Goal: Check status: Check status

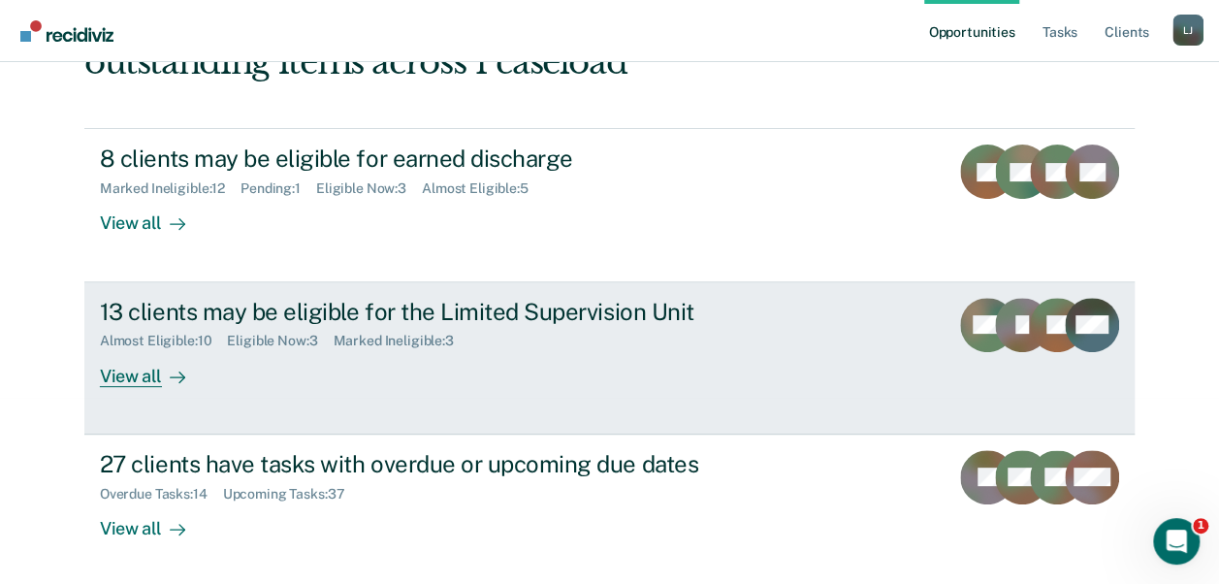
scroll to position [186, 0]
click at [134, 381] on div "View all" at bounding box center [154, 368] width 109 height 38
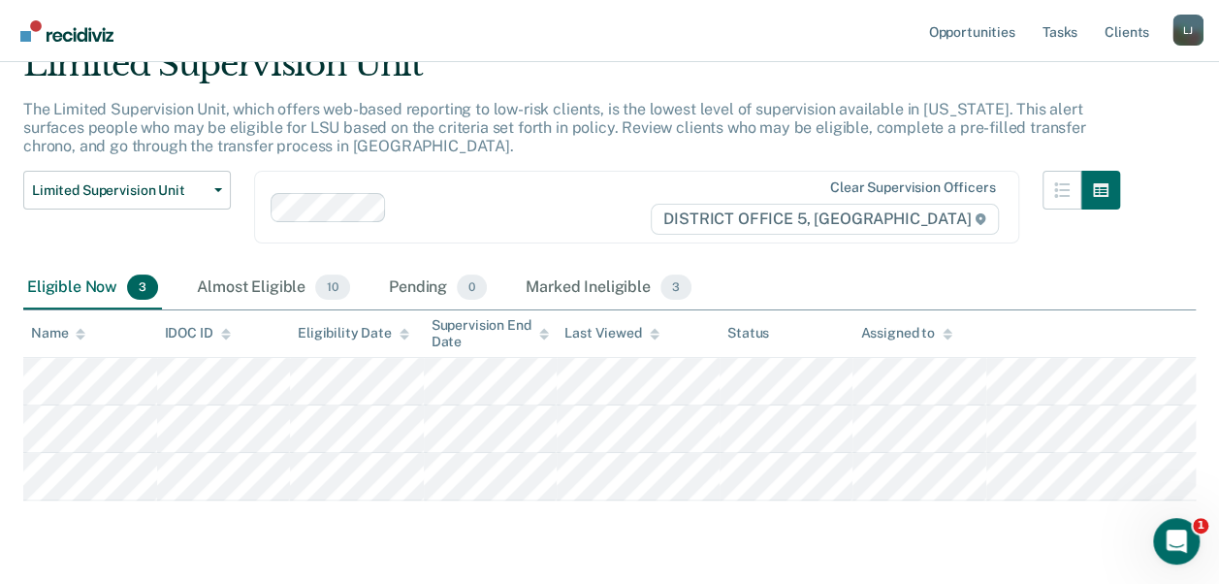
scroll to position [47, 0]
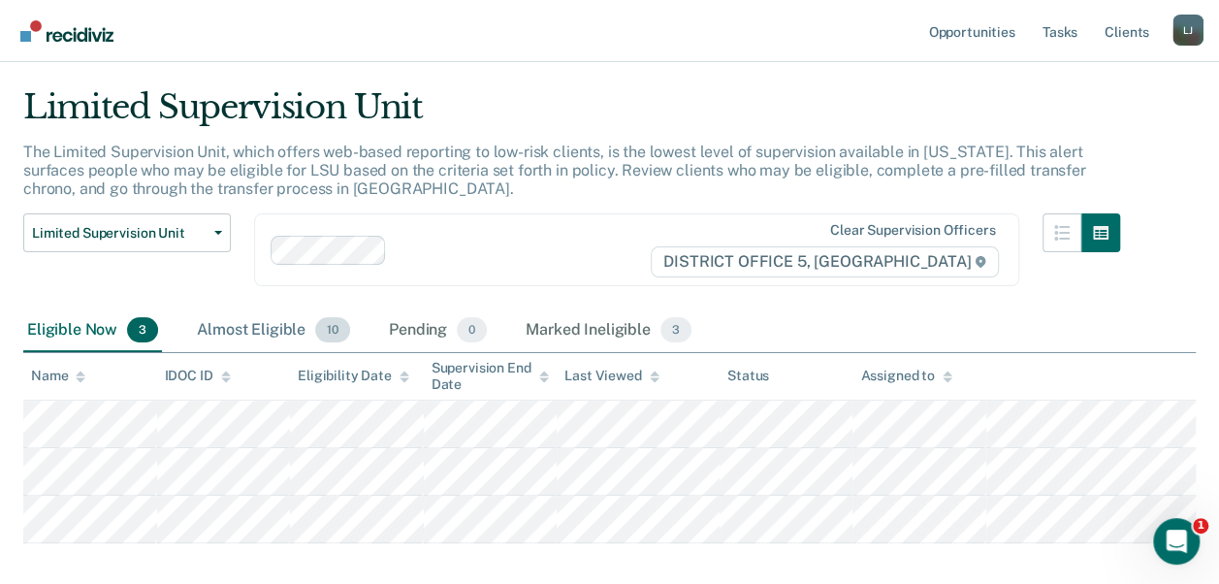
click at [275, 323] on div "Almost Eligible 10" at bounding box center [273, 330] width 161 height 43
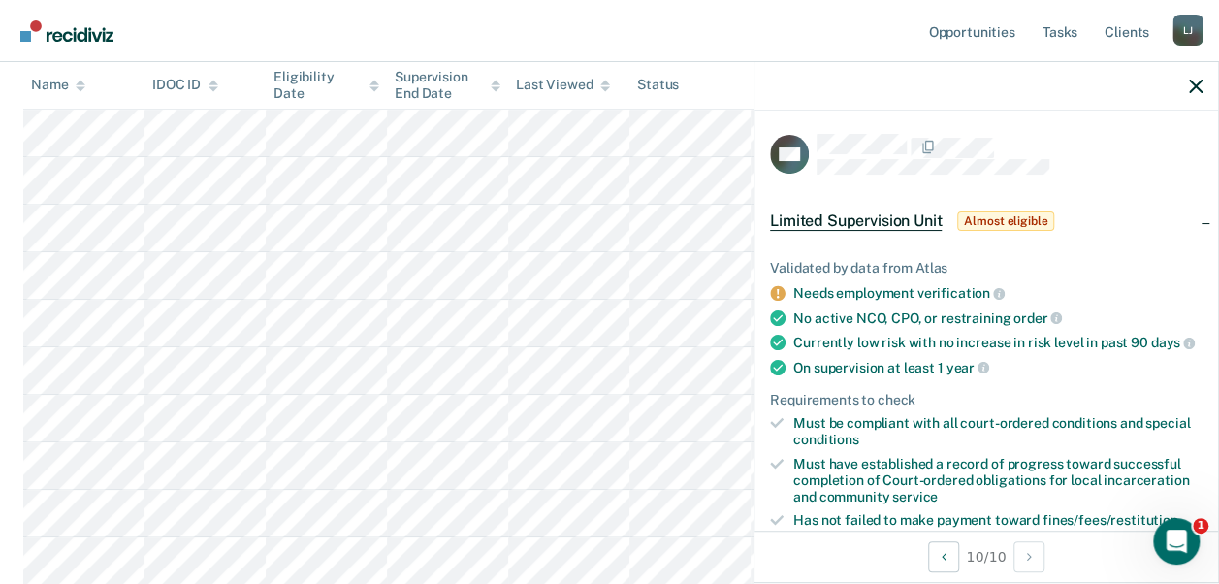
scroll to position [0, 0]
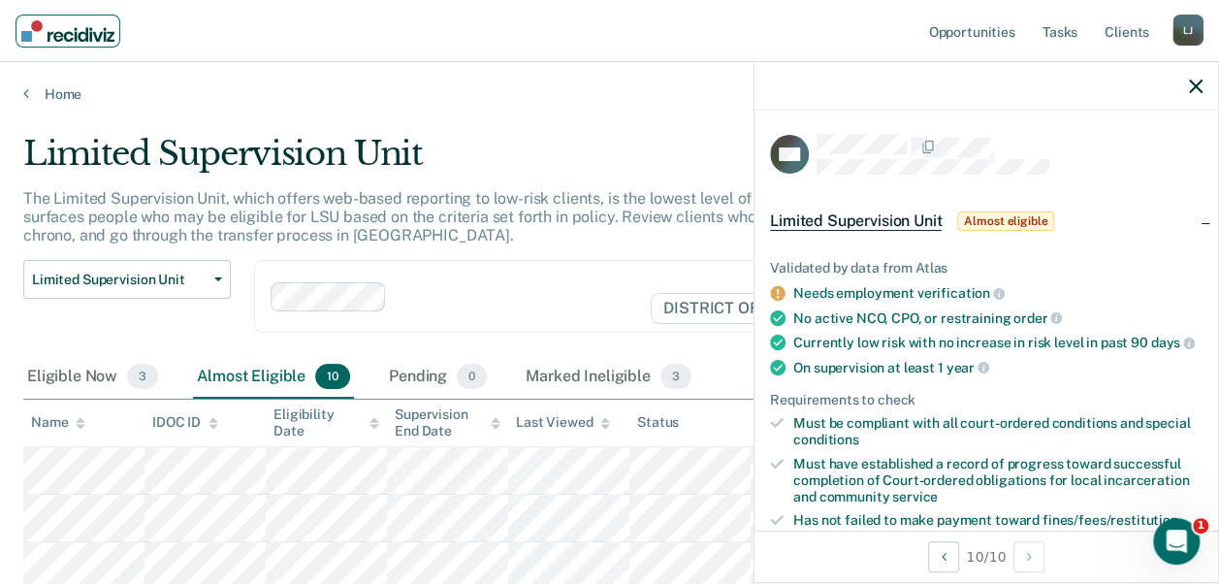
click at [90, 41] on link "Main navigation" at bounding box center [68, 31] width 105 height 33
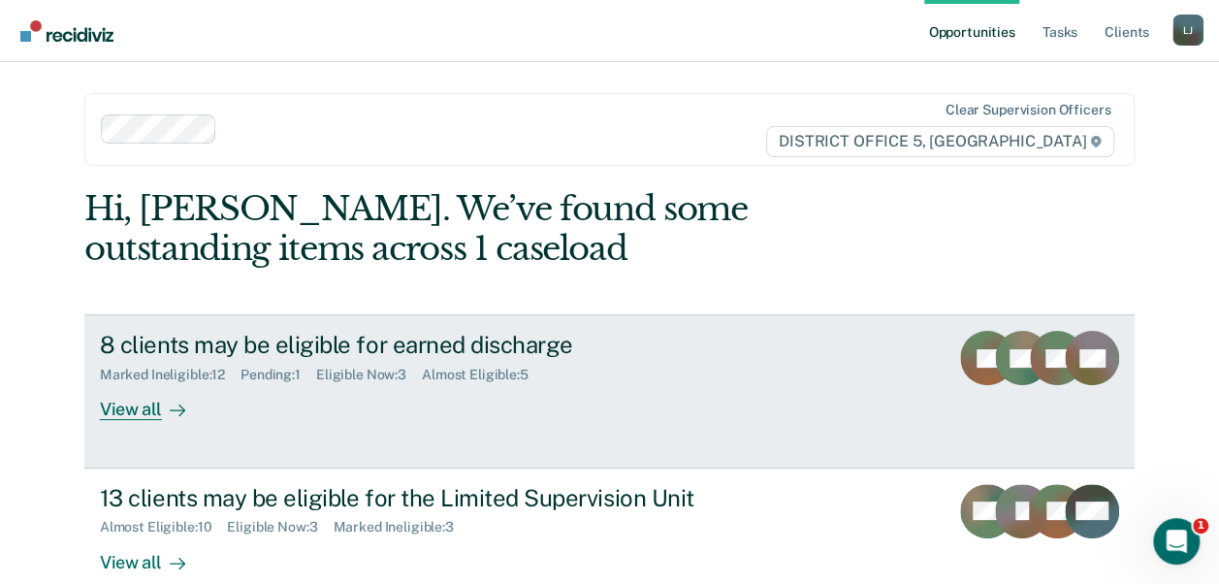
click at [140, 410] on div "View all" at bounding box center [154, 402] width 109 height 38
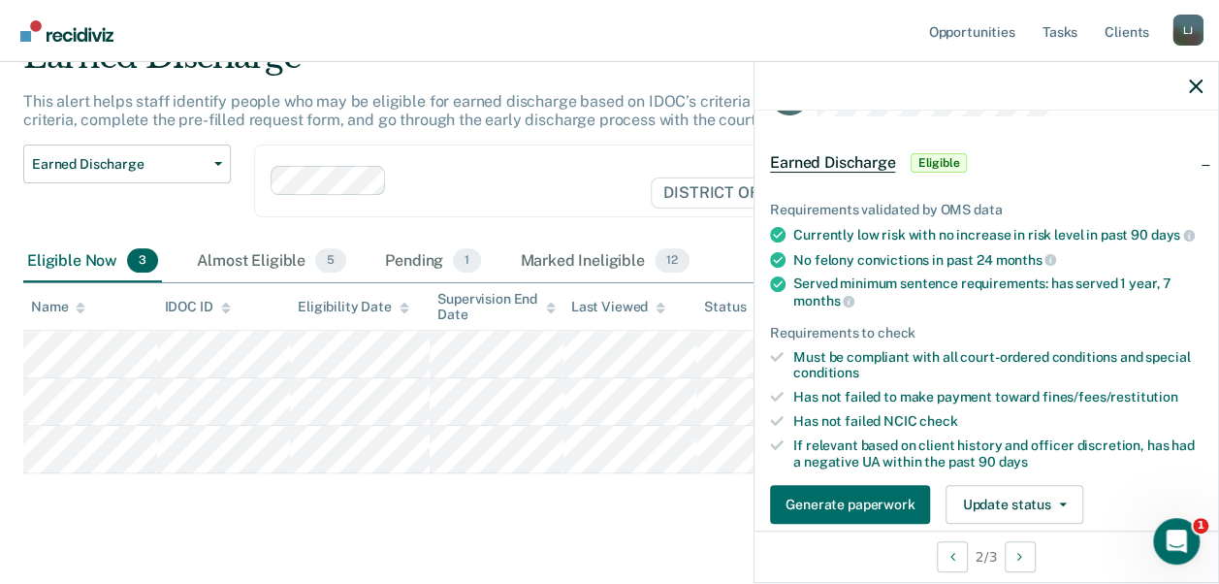
scroll to position [291, 0]
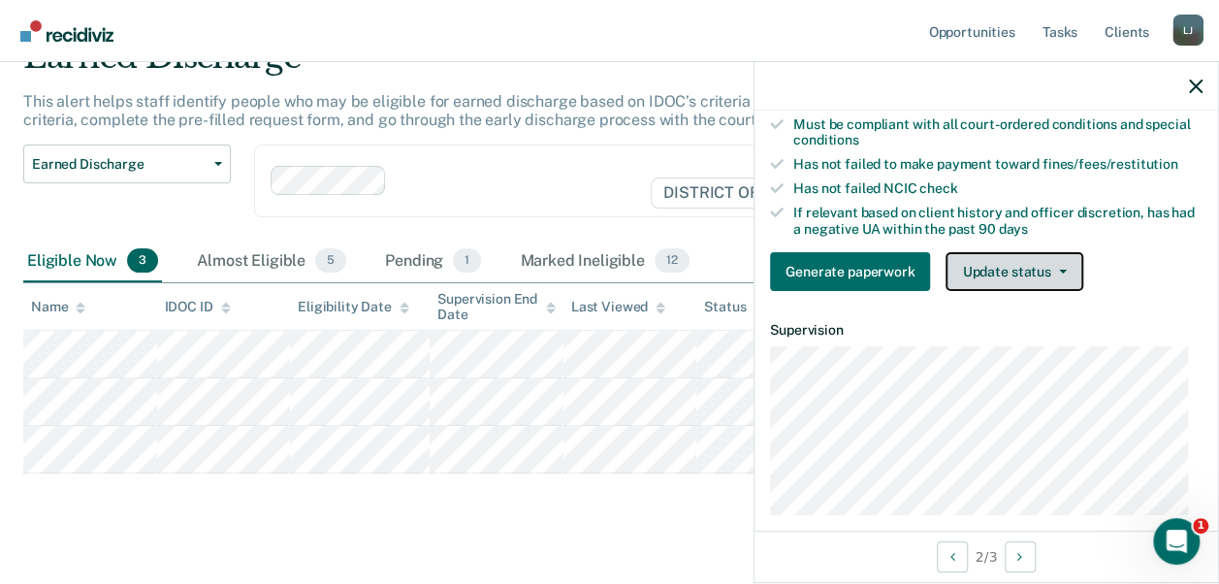
click at [1010, 280] on button "Update status" at bounding box center [1013, 271] width 137 height 39
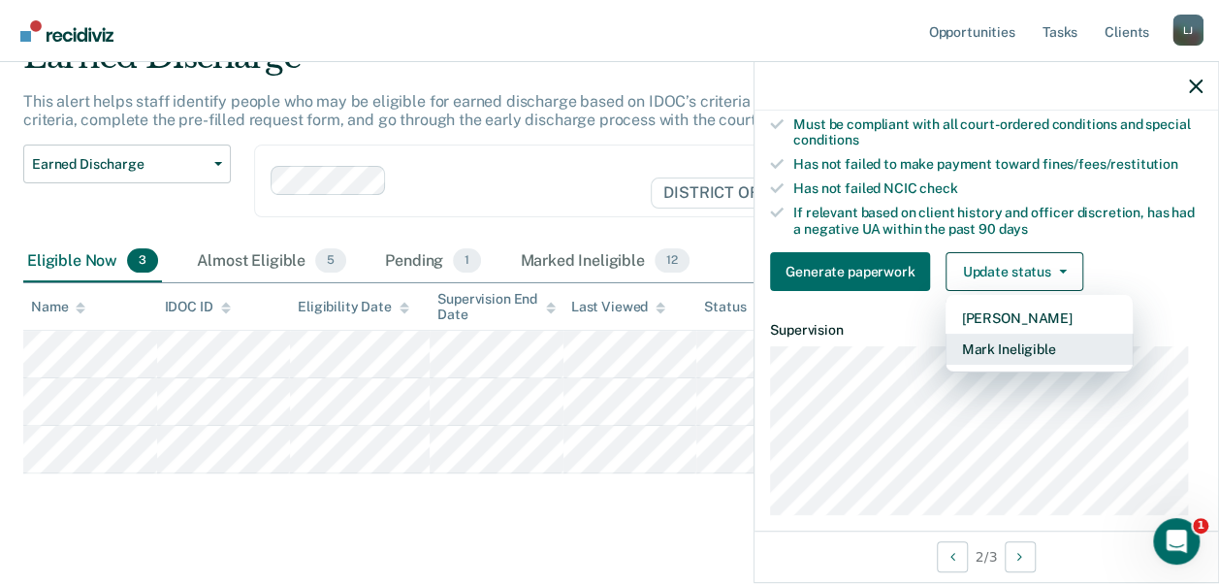
click at [1020, 360] on button "Mark Ineligible" at bounding box center [1038, 348] width 187 height 31
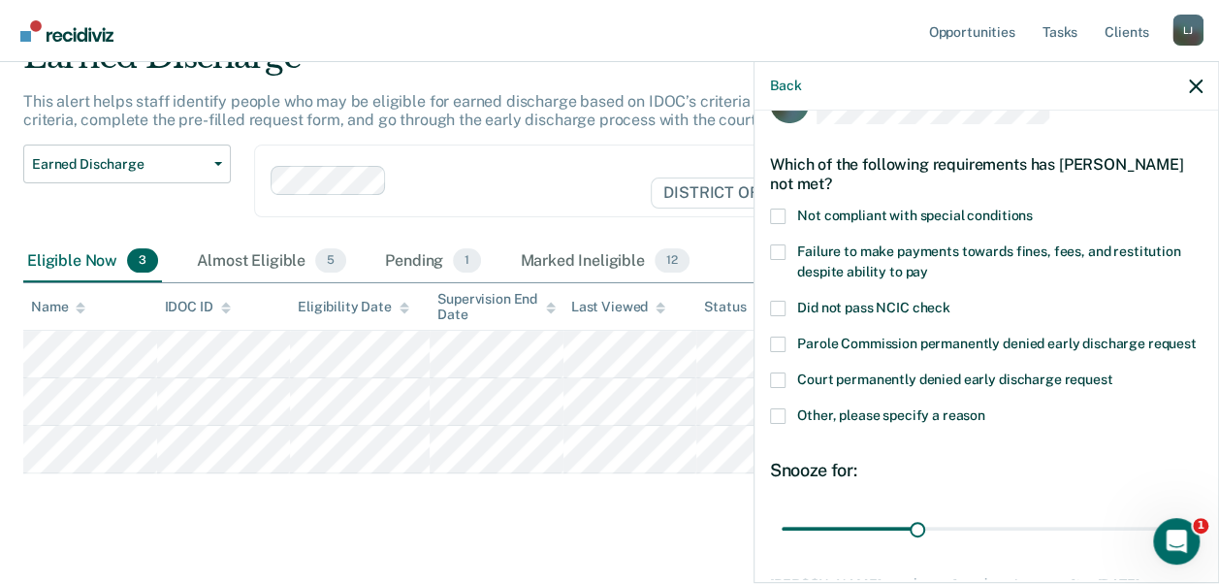
scroll to position [10, 0]
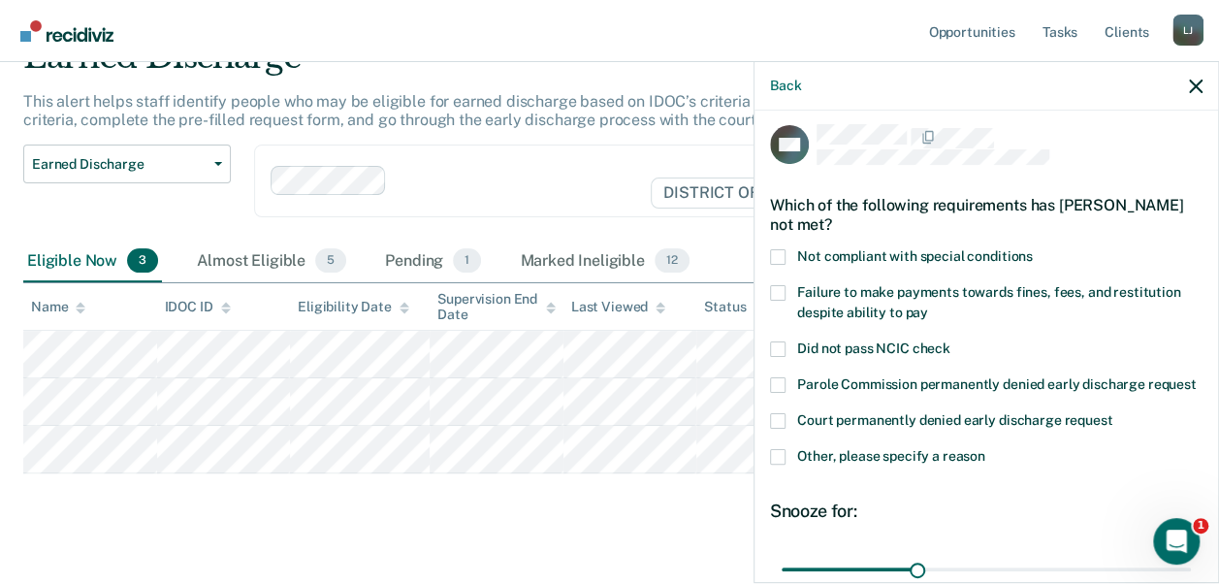
click at [777, 291] on span at bounding box center [778, 293] width 16 height 16
click at [928, 305] on input "Failure to make payments towards fines, fees, and restitution despite ability t…" at bounding box center [928, 305] width 0 height 0
click at [788, 255] on label "Not compliant with special conditions" at bounding box center [986, 259] width 432 height 20
click at [1032, 249] on input "Not compliant with special conditions" at bounding box center [1032, 249] width 0 height 0
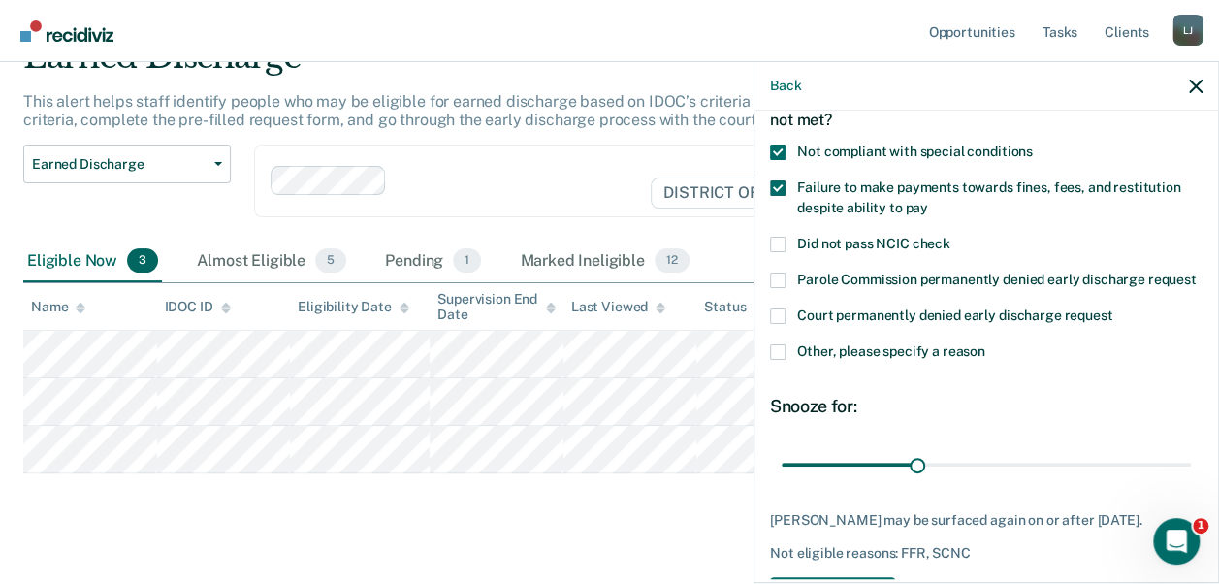
scroll to position [204, 0]
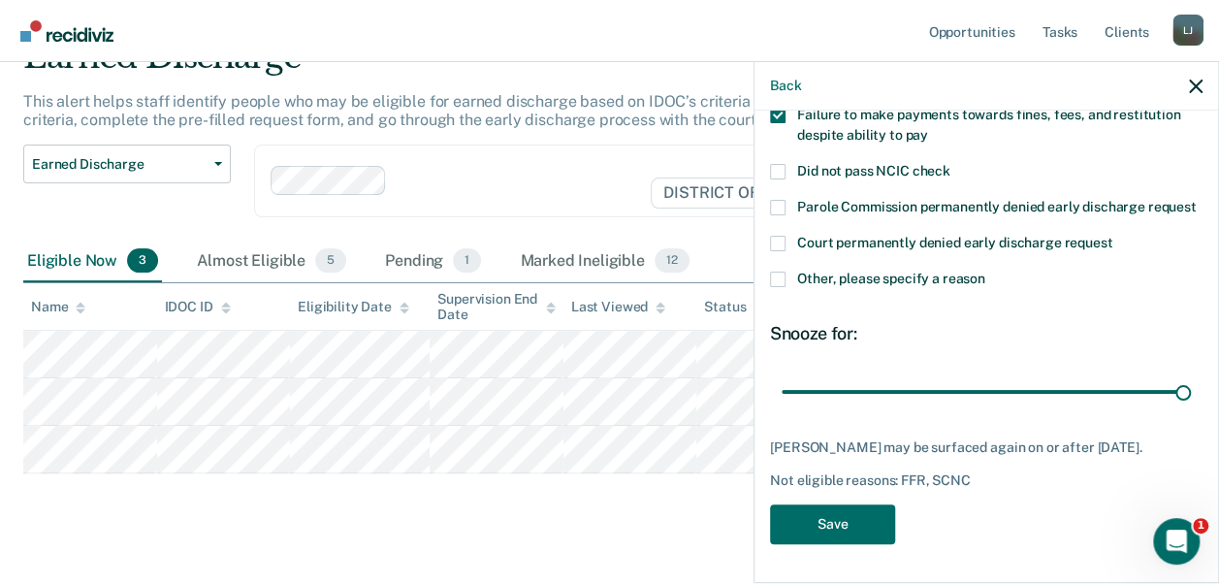
drag, startPoint x: 913, startPoint y: 383, endPoint x: 1227, endPoint y: 394, distance: 314.3
type input "90"
click at [1190, 393] on input "range" at bounding box center [985, 391] width 409 height 34
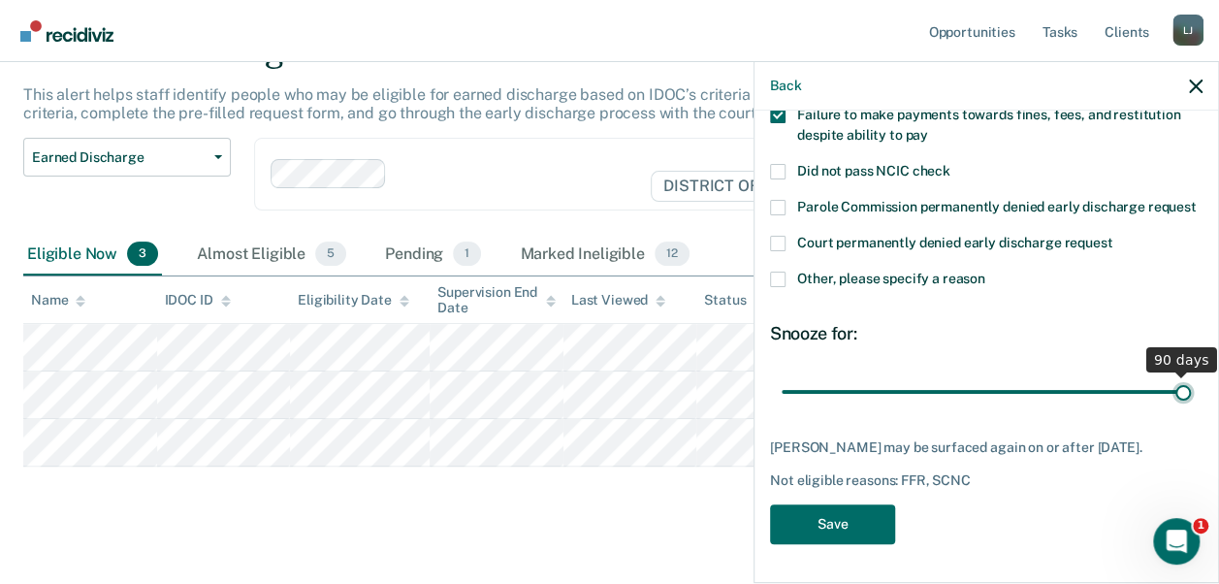
scroll to position [125, 0]
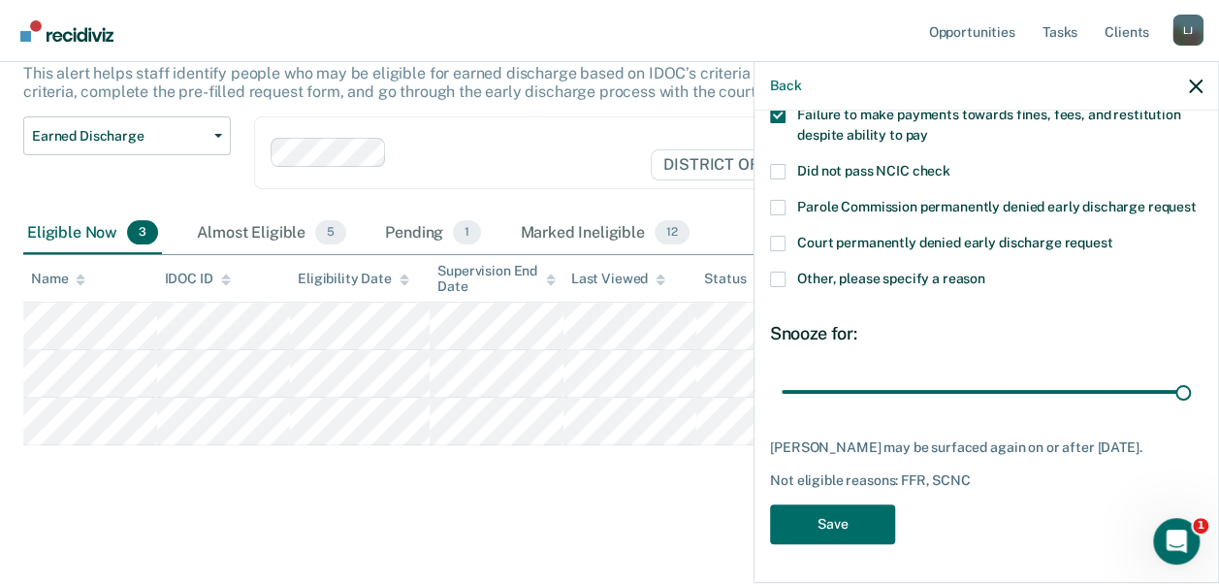
click at [777, 279] on span at bounding box center [778, 279] width 16 height 16
click at [985, 271] on input "Other, please specify a reason" at bounding box center [985, 271] width 0 height 0
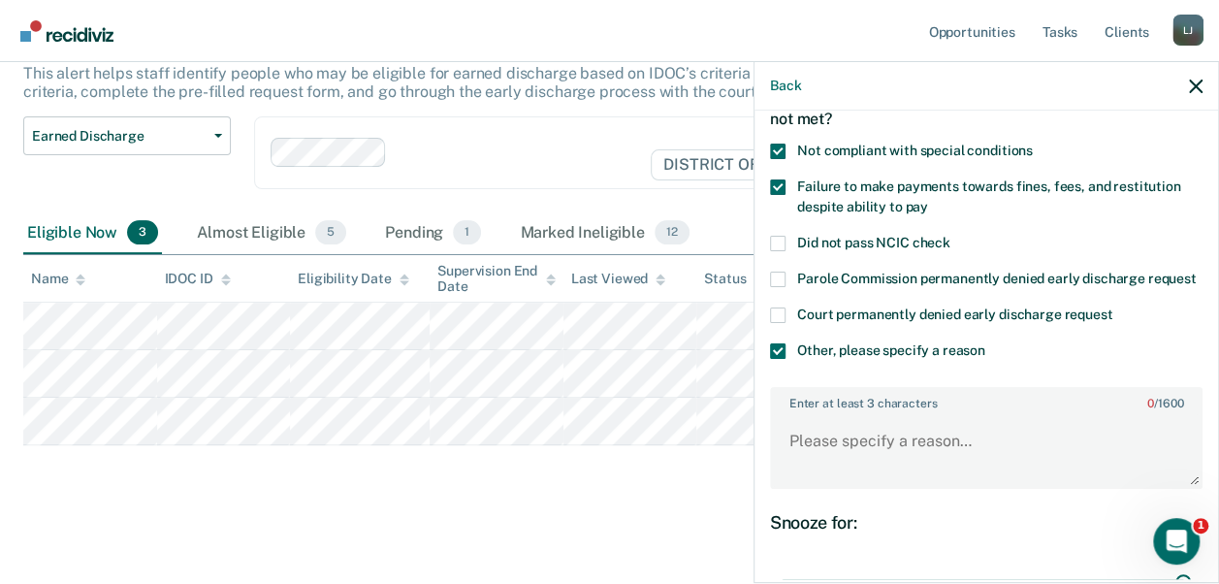
scroll to position [0, 0]
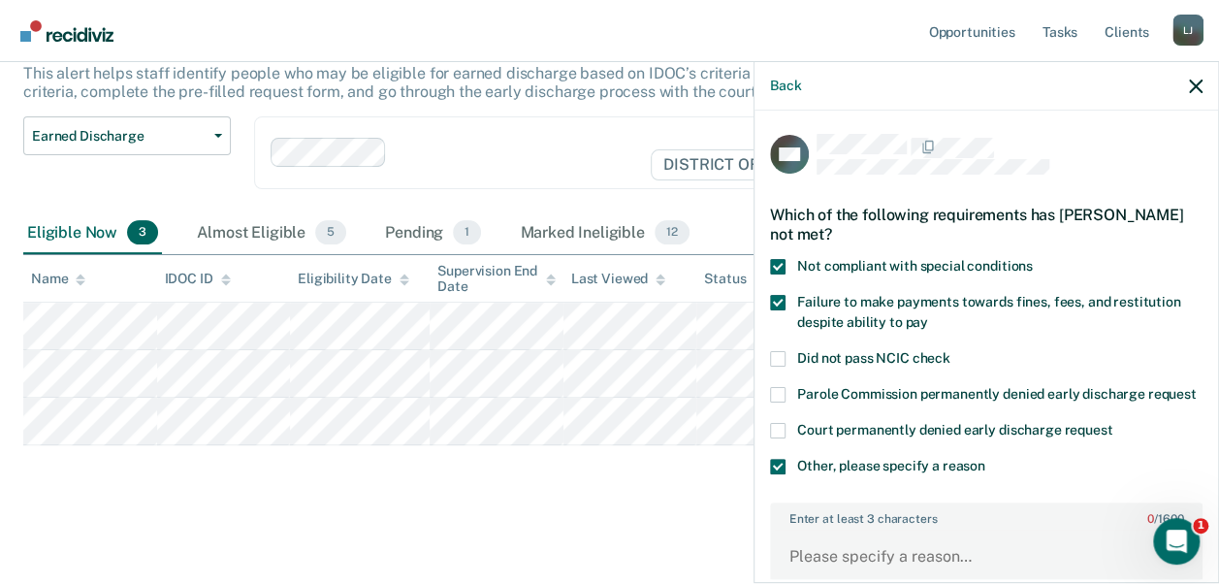
click at [774, 250] on div "Which of the following requirements has [PERSON_NAME] not met?" at bounding box center [986, 224] width 432 height 68
click at [779, 261] on span at bounding box center [778, 267] width 16 height 16
click at [1032, 259] on input "Not compliant with special conditions" at bounding box center [1032, 259] width 0 height 0
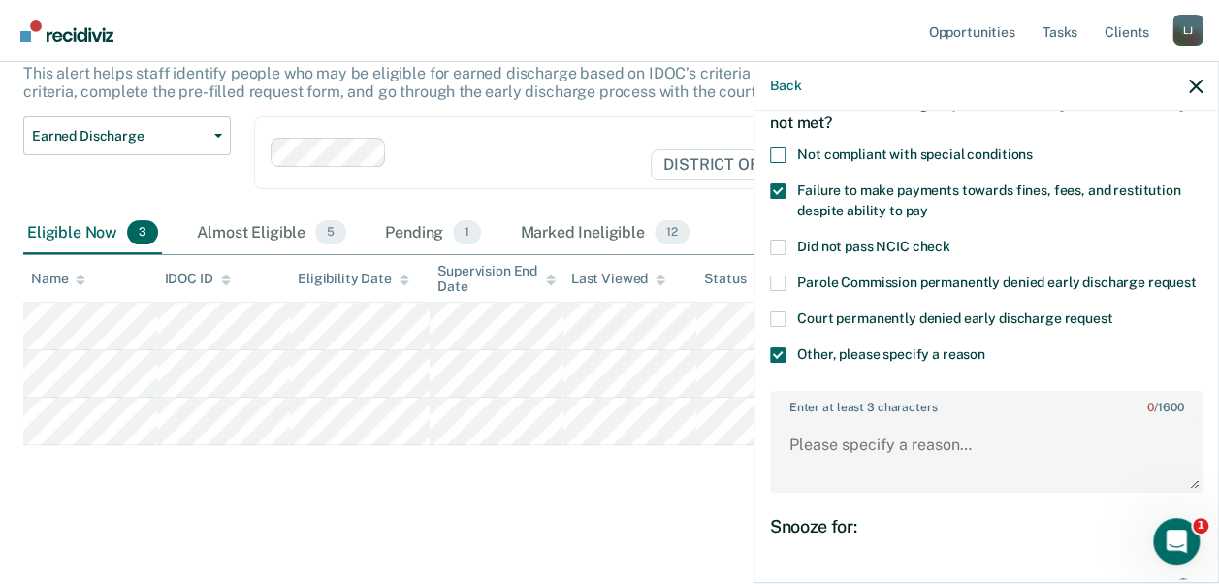
scroll to position [194, 0]
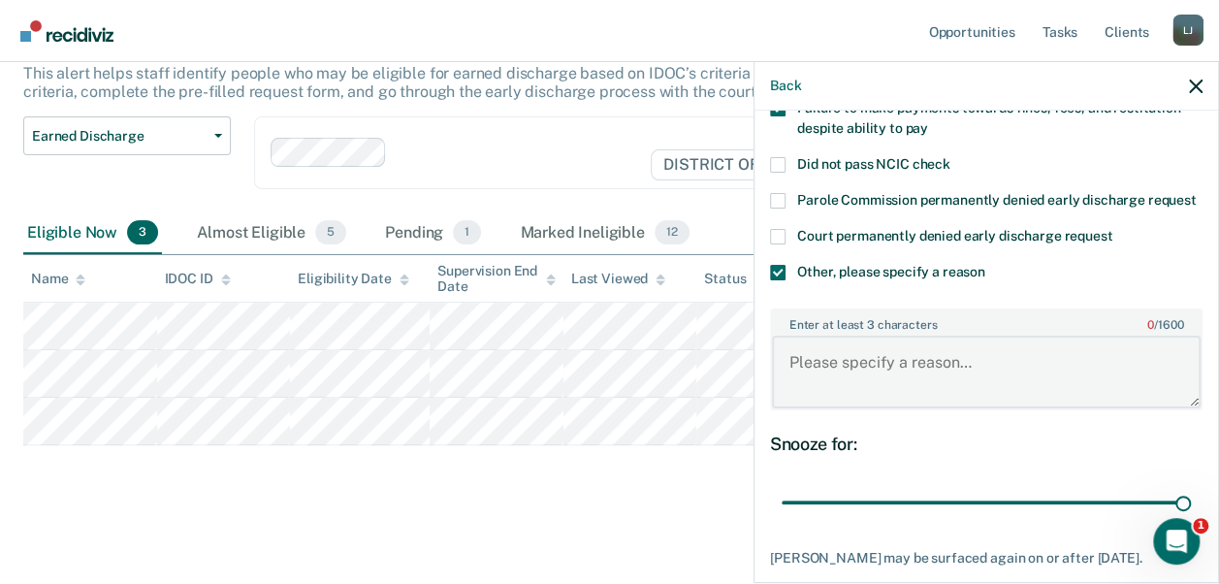
click at [888, 382] on textarea "Enter at least 3 characters 0 / 1600" at bounding box center [986, 371] width 428 height 72
type textarea "c"
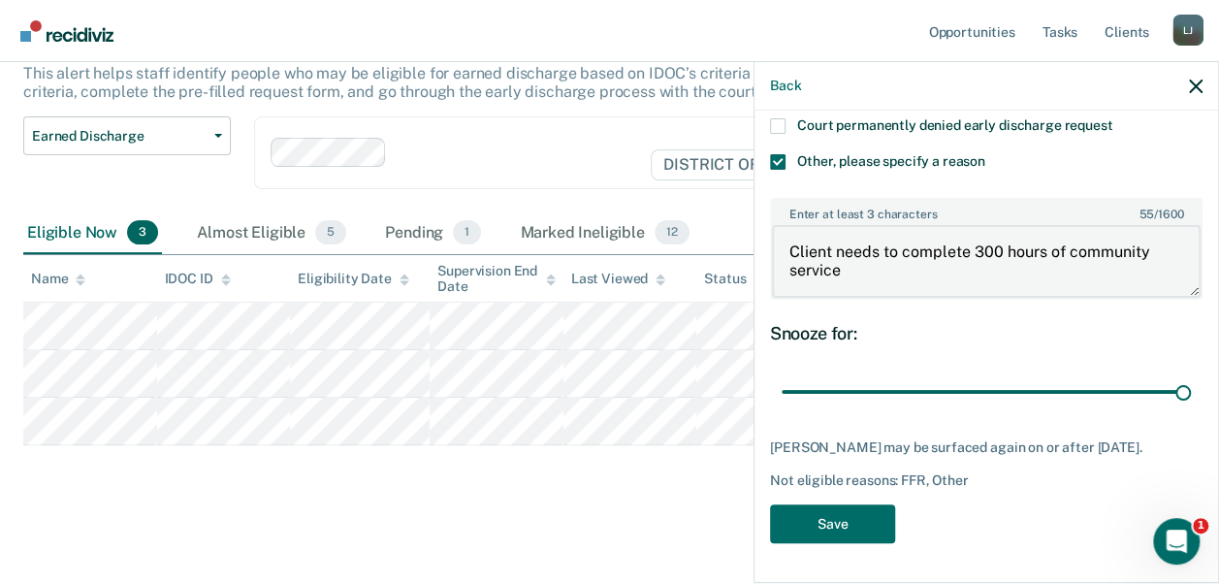
scroll to position [320, 0]
type textarea "Client needs to complete 300 hours of community service"
click at [856, 531] on button "Save" at bounding box center [832, 524] width 125 height 40
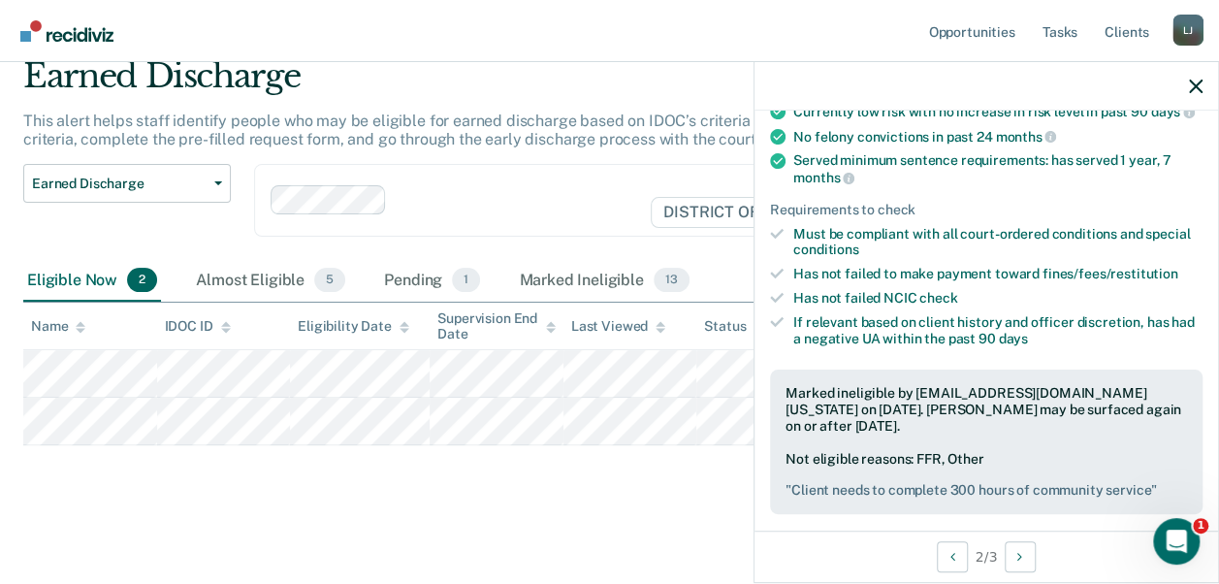
scroll to position [223, 0]
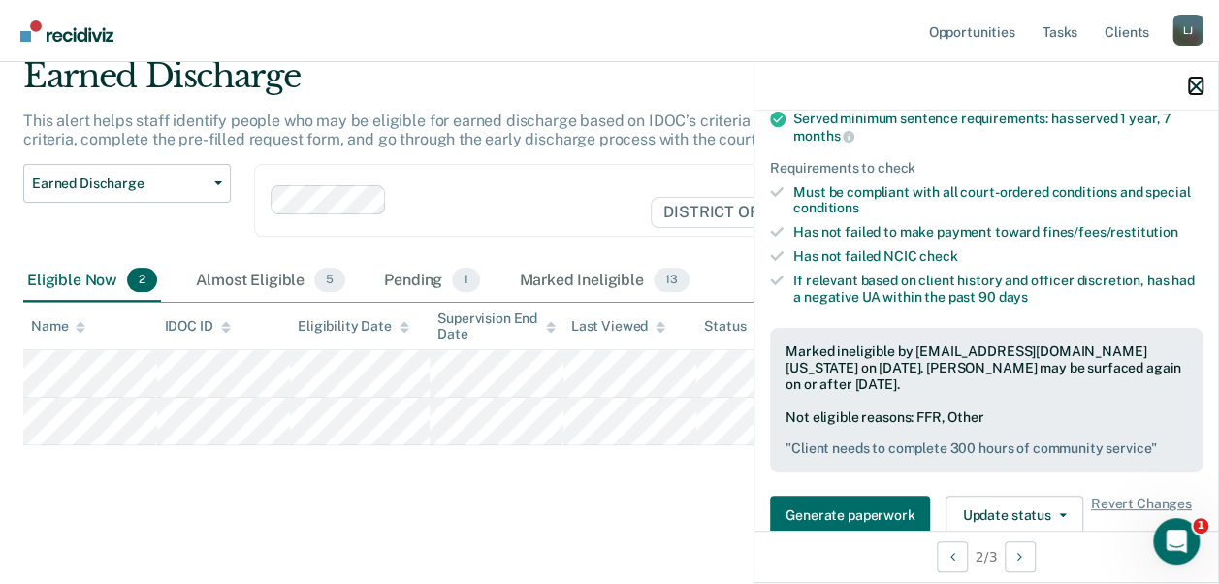
click at [1202, 83] on div at bounding box center [985, 86] width 463 height 48
click at [1194, 87] on icon "button" at bounding box center [1196, 86] width 14 height 14
